Goal: Transaction & Acquisition: Purchase product/service

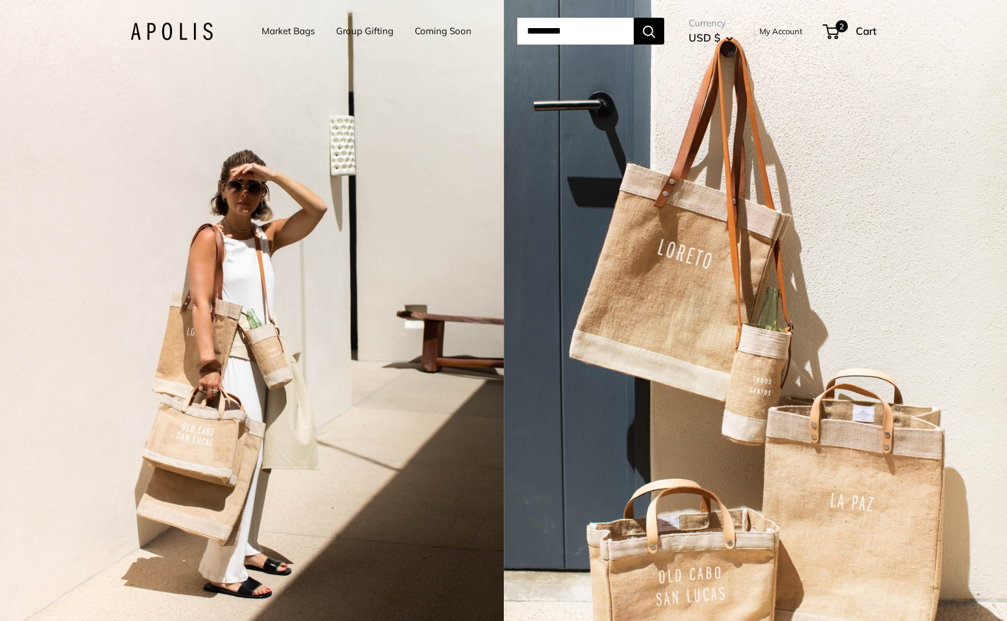
click at [284, 27] on link "Market Bags" at bounding box center [288, 31] width 53 height 17
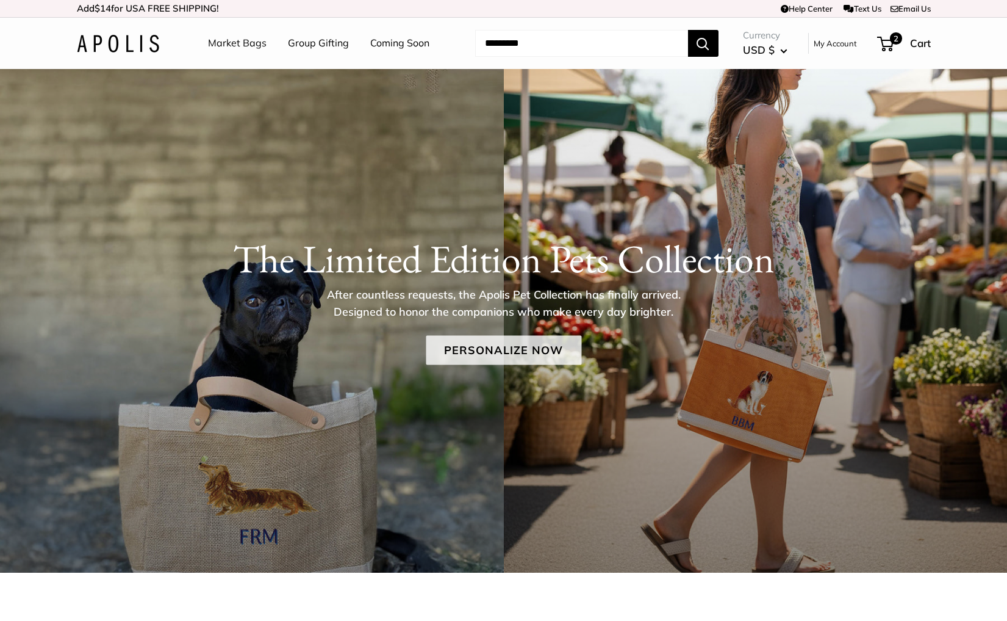
click at [530, 349] on link "Personalize Now" at bounding box center [504, 350] width 156 height 29
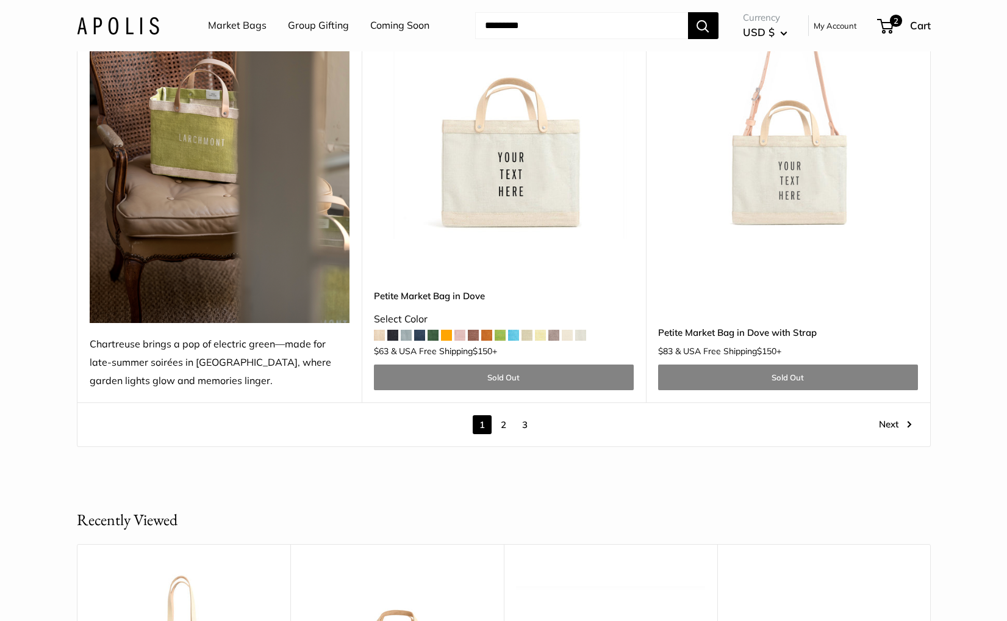
scroll to position [6786, 0]
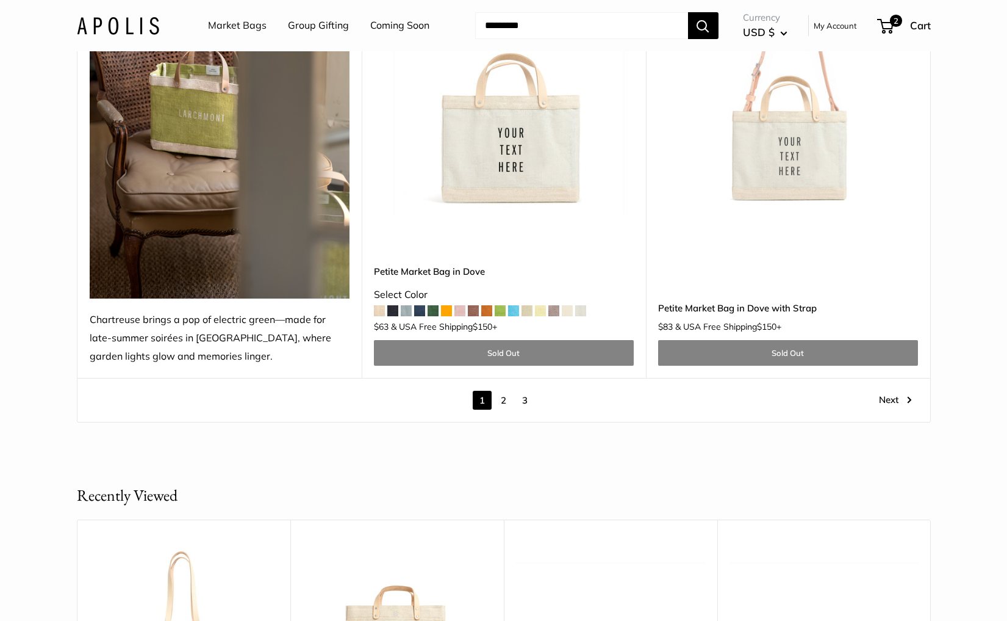
click at [505, 390] on link "2" at bounding box center [503, 399] width 19 height 19
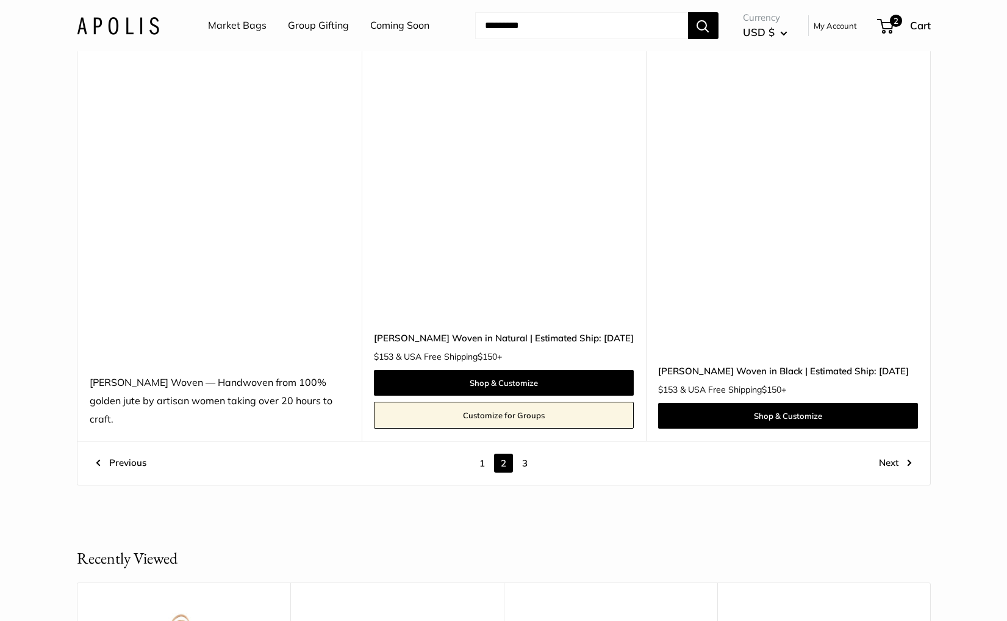
scroll to position [6962, 0]
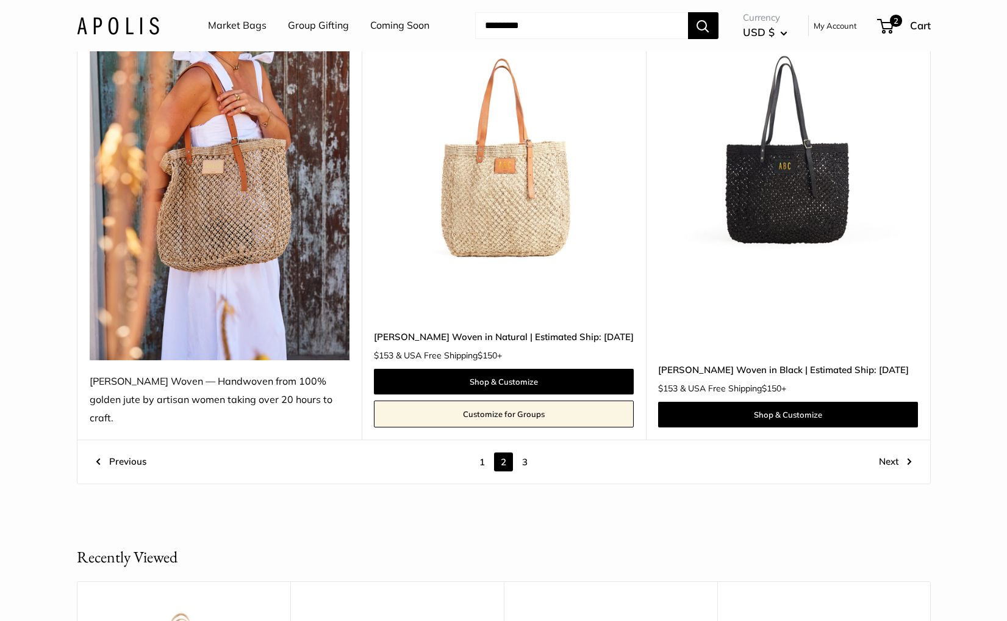
click at [0, 0] on img at bounding box center [0, 0] width 0 height 0
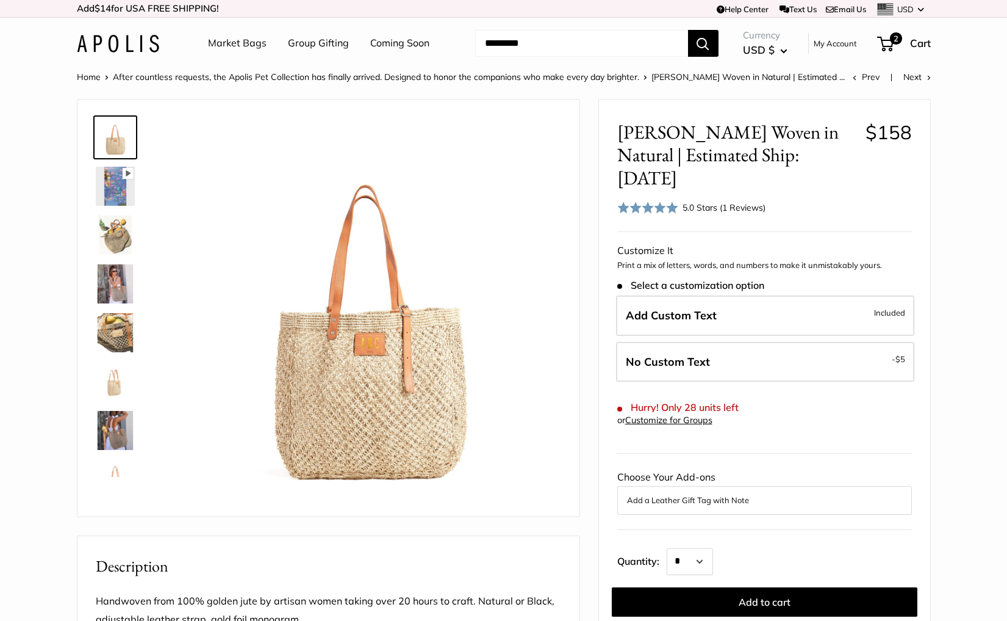
click at [716, 201] on div "5.0 Stars (1 Reviews)" at bounding box center [724, 207] width 83 height 13
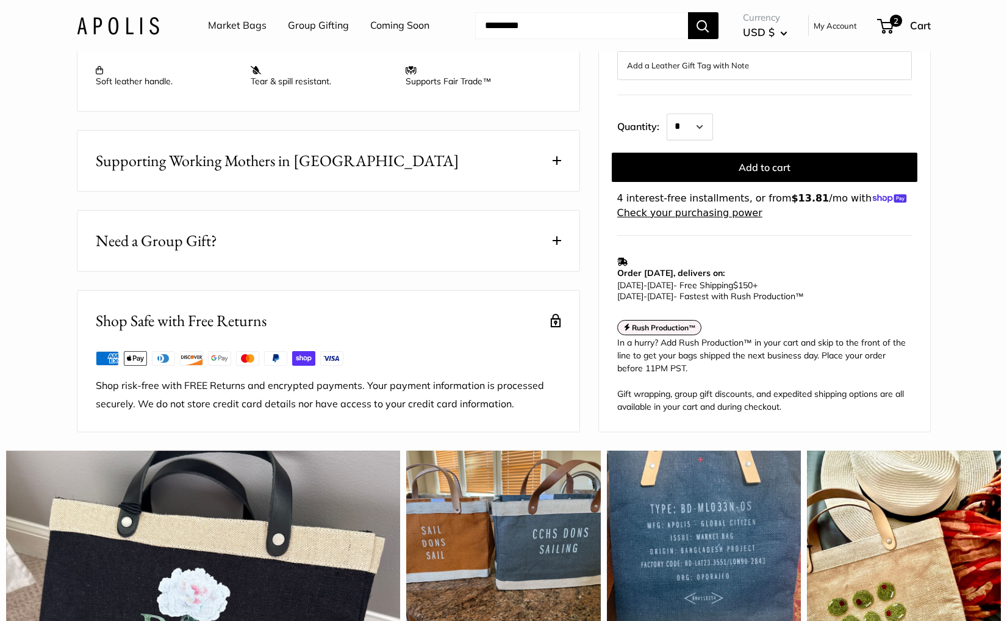
scroll to position [580, 0]
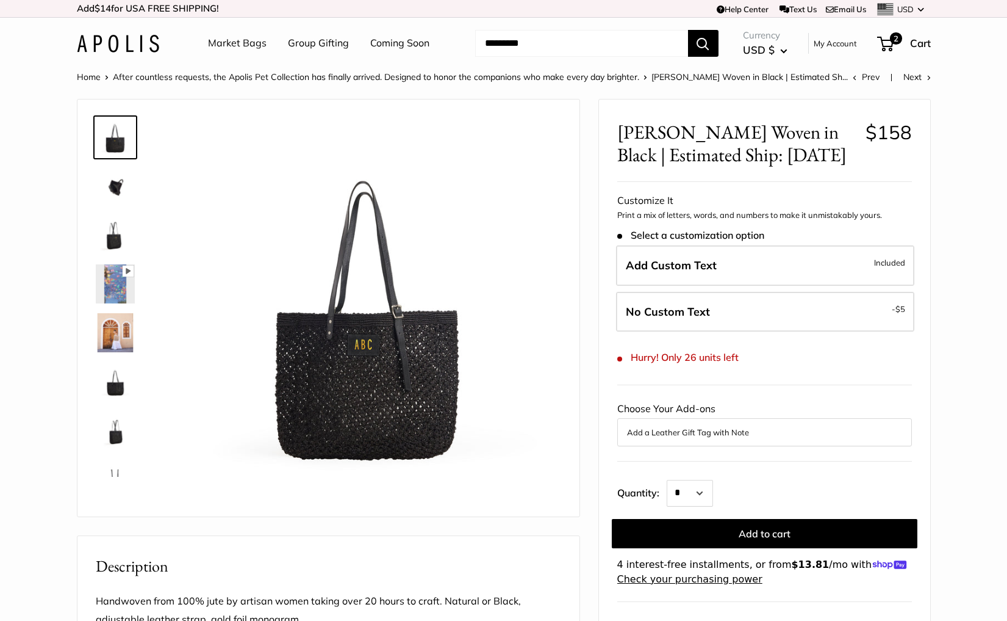
click at [113, 192] on img at bounding box center [115, 186] width 39 height 39
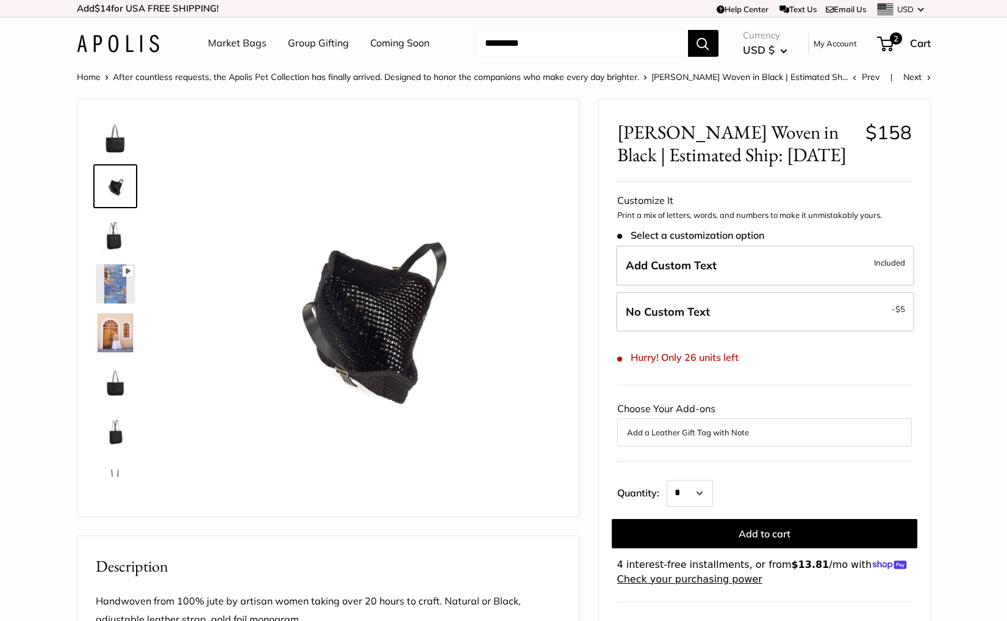
click at [116, 228] on img at bounding box center [115, 234] width 39 height 39
